Goal: Navigation & Orientation: Find specific page/section

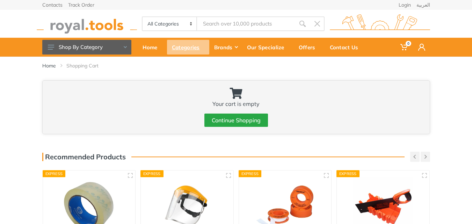
click at [189, 50] on div "Categories" at bounding box center [188, 47] width 42 height 15
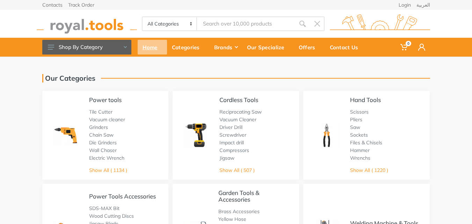
click at [147, 46] on div "Home" at bounding box center [152, 47] width 29 height 15
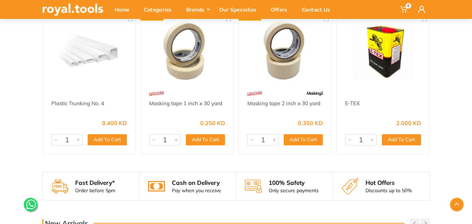
scroll to position [734, 0]
